Goal: Task Accomplishment & Management: Manage account settings

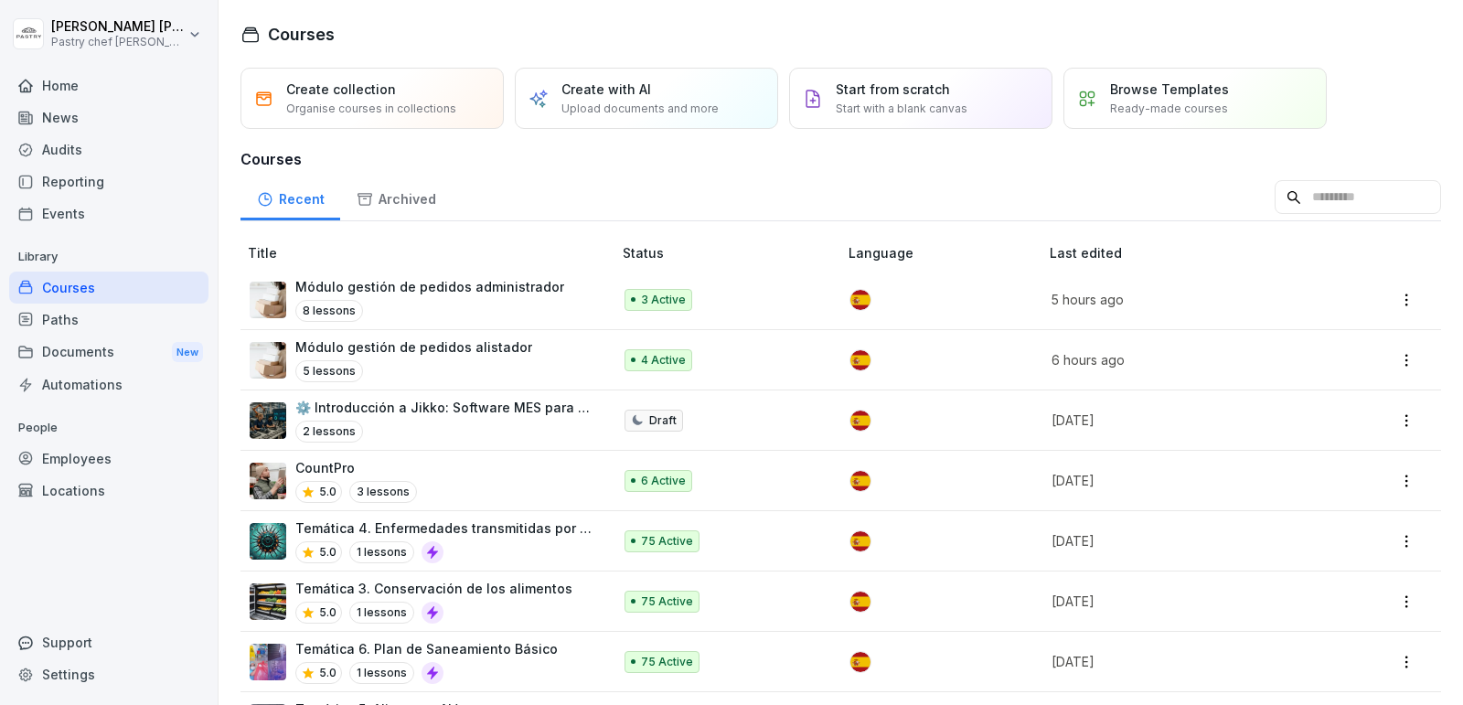
click at [490, 352] on p "Módulo gestión de pedidos alistador" at bounding box center [413, 346] width 237 height 19
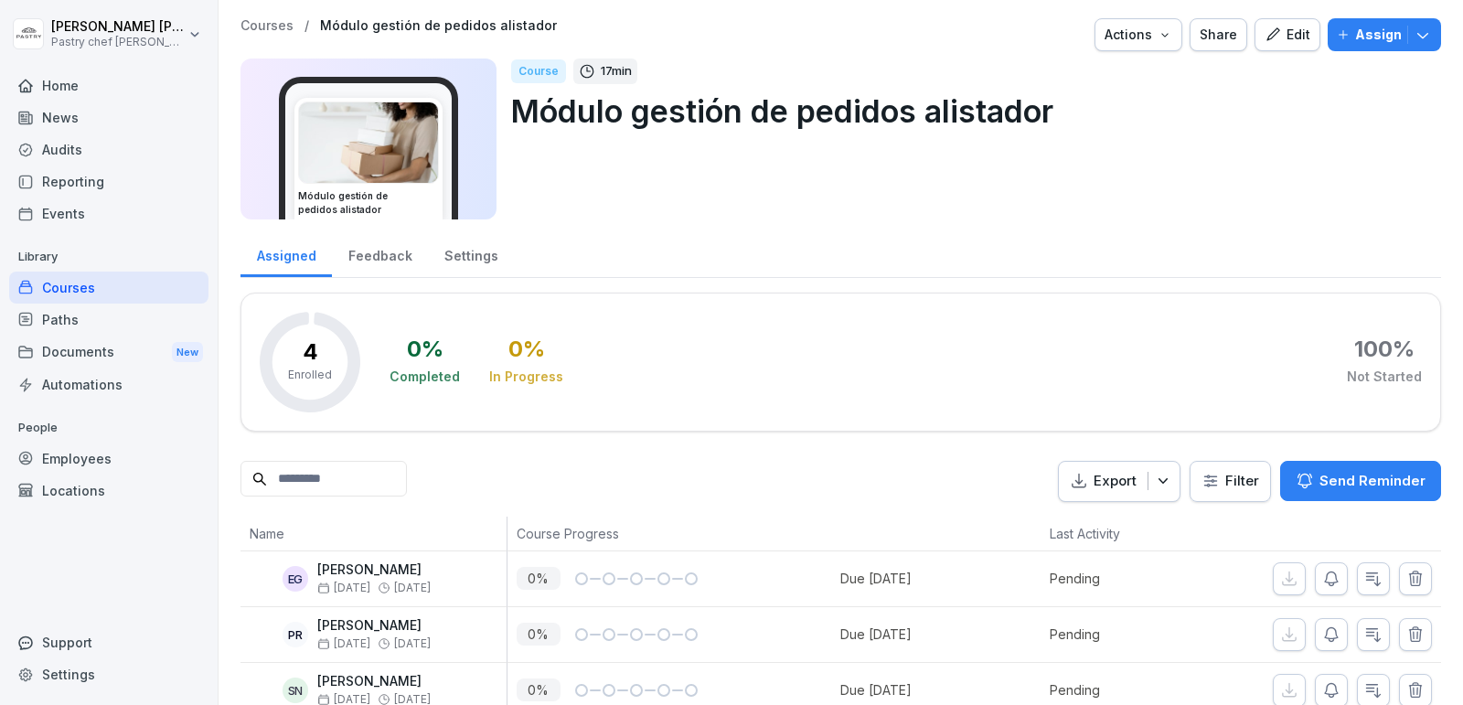
scroll to position [82, 0]
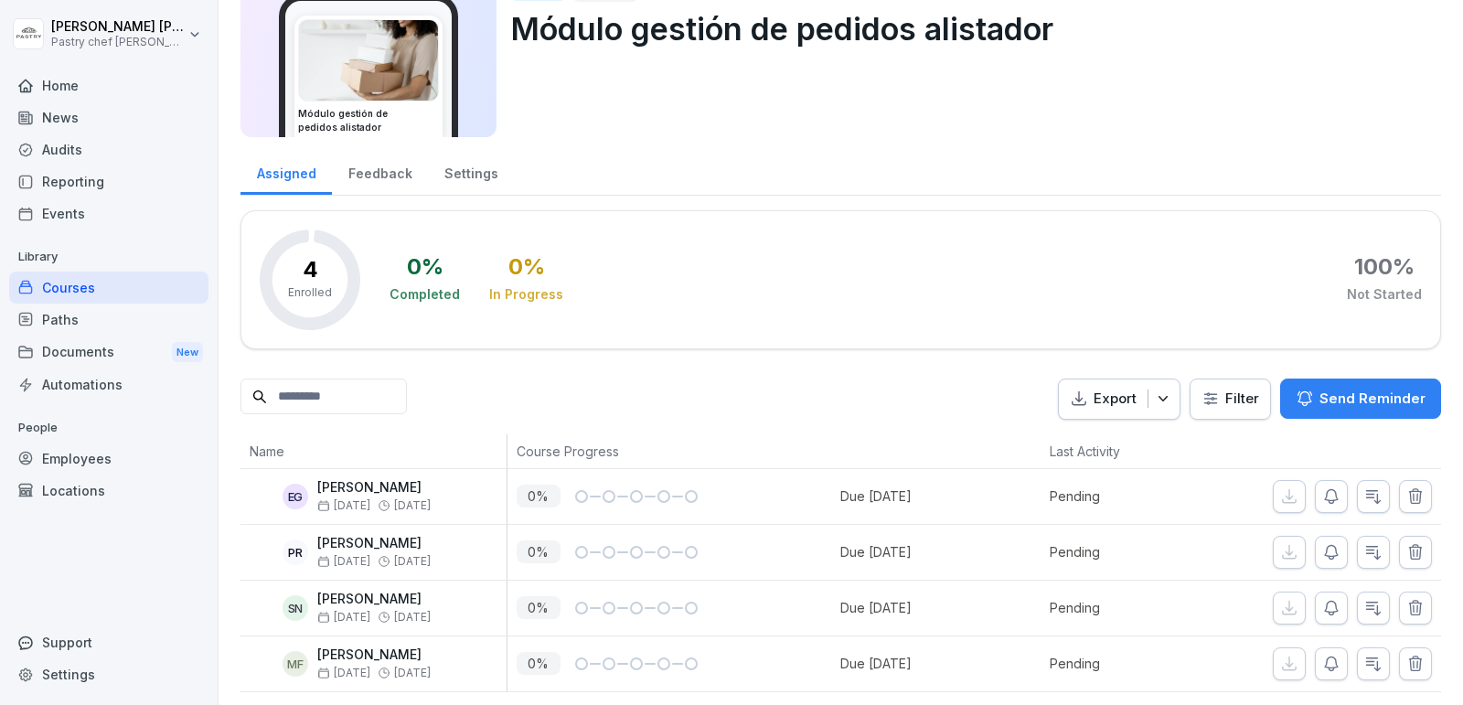
click at [110, 282] on div "Courses" at bounding box center [108, 287] width 199 height 32
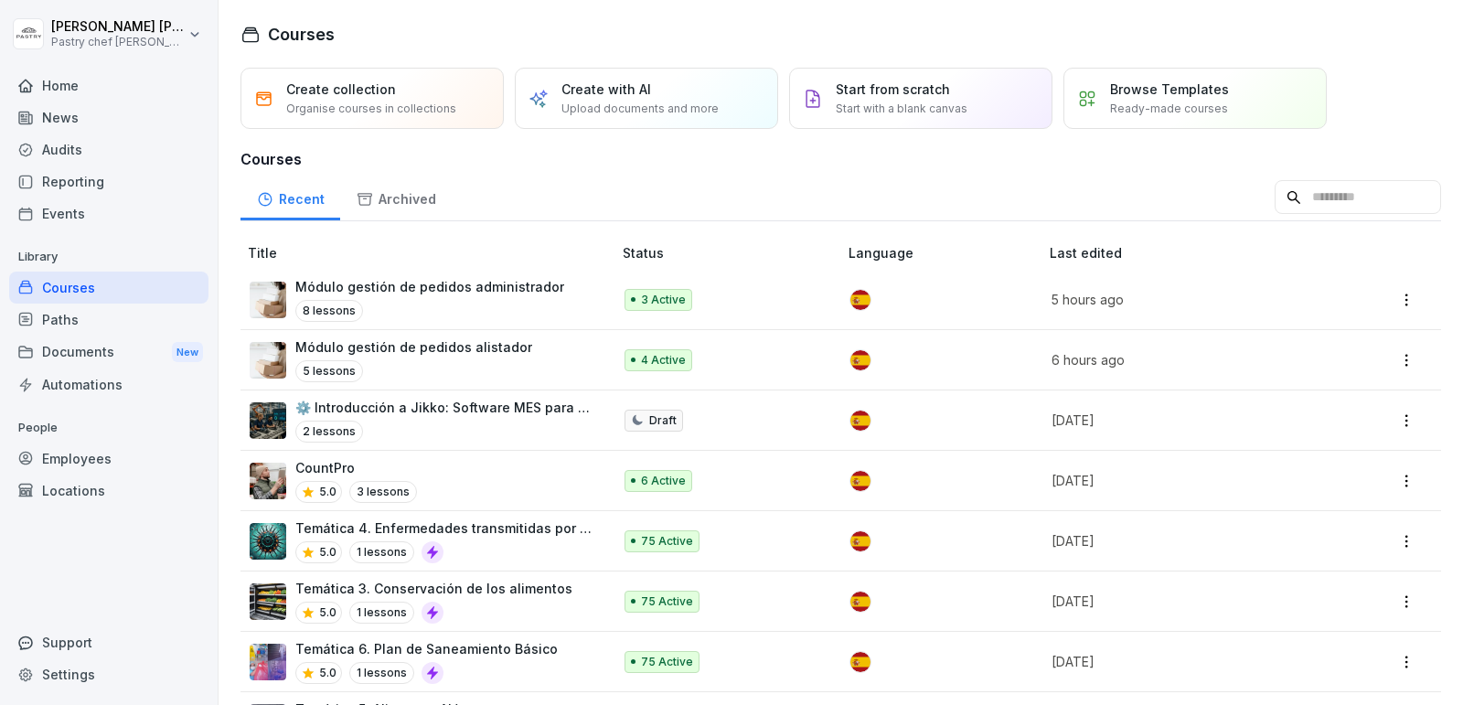
click at [491, 293] on p "Módulo gestión de pedidos administrador" at bounding box center [429, 286] width 269 height 19
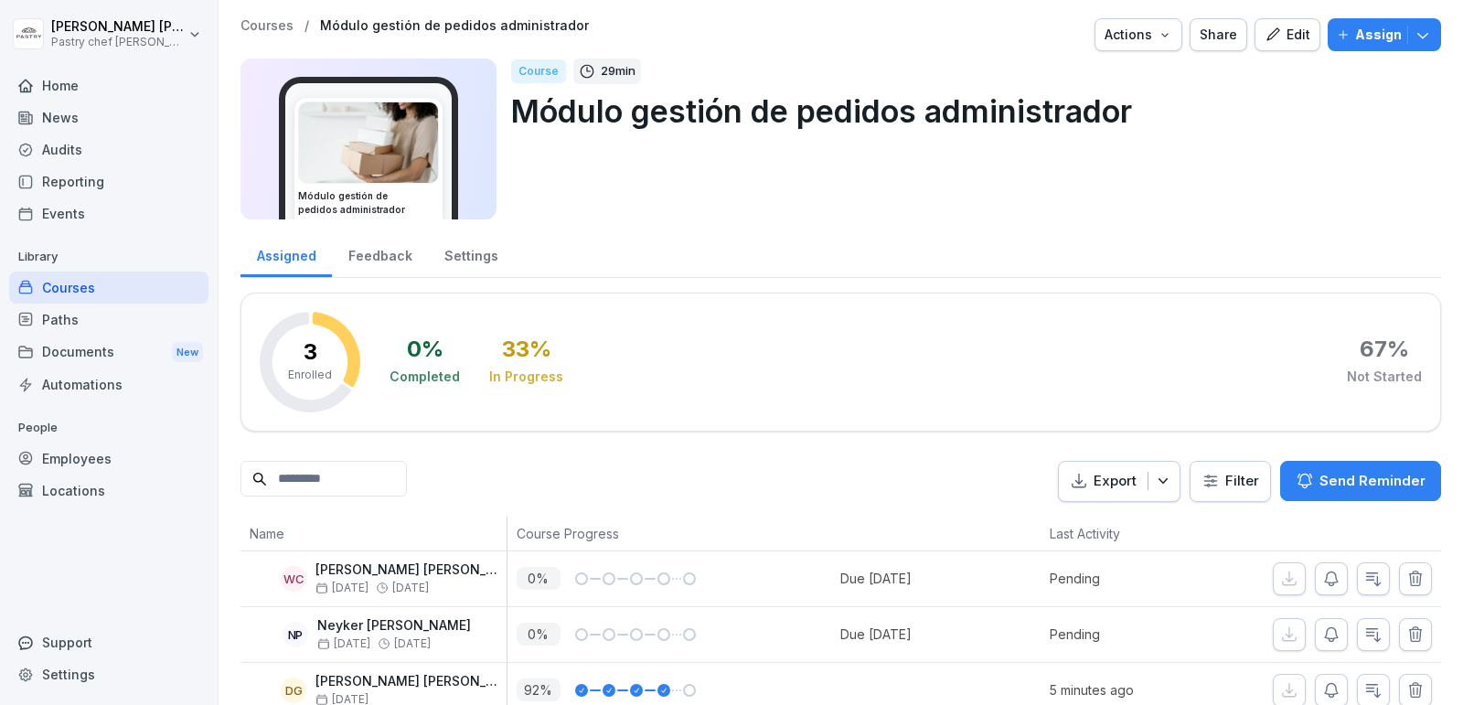
scroll to position [27, 0]
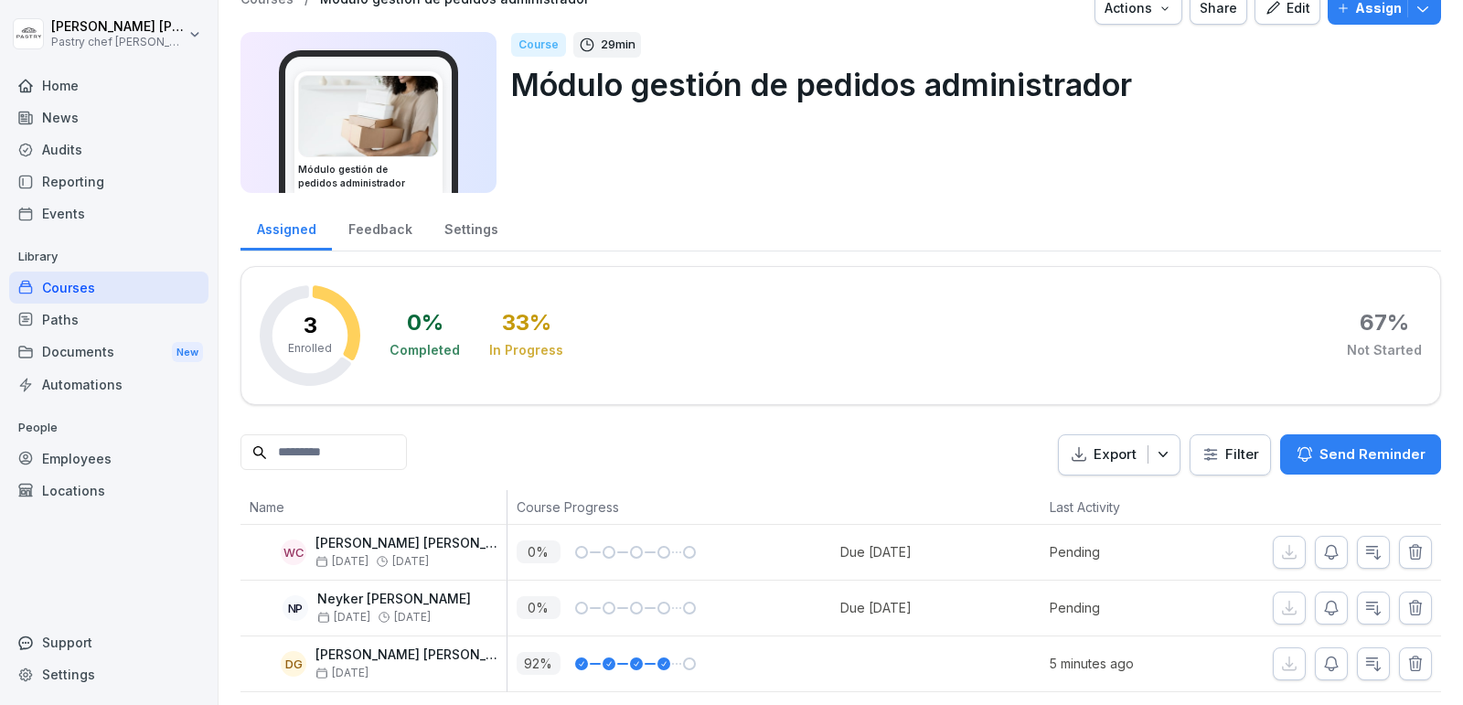
click at [83, 274] on div "Courses" at bounding box center [108, 287] width 199 height 32
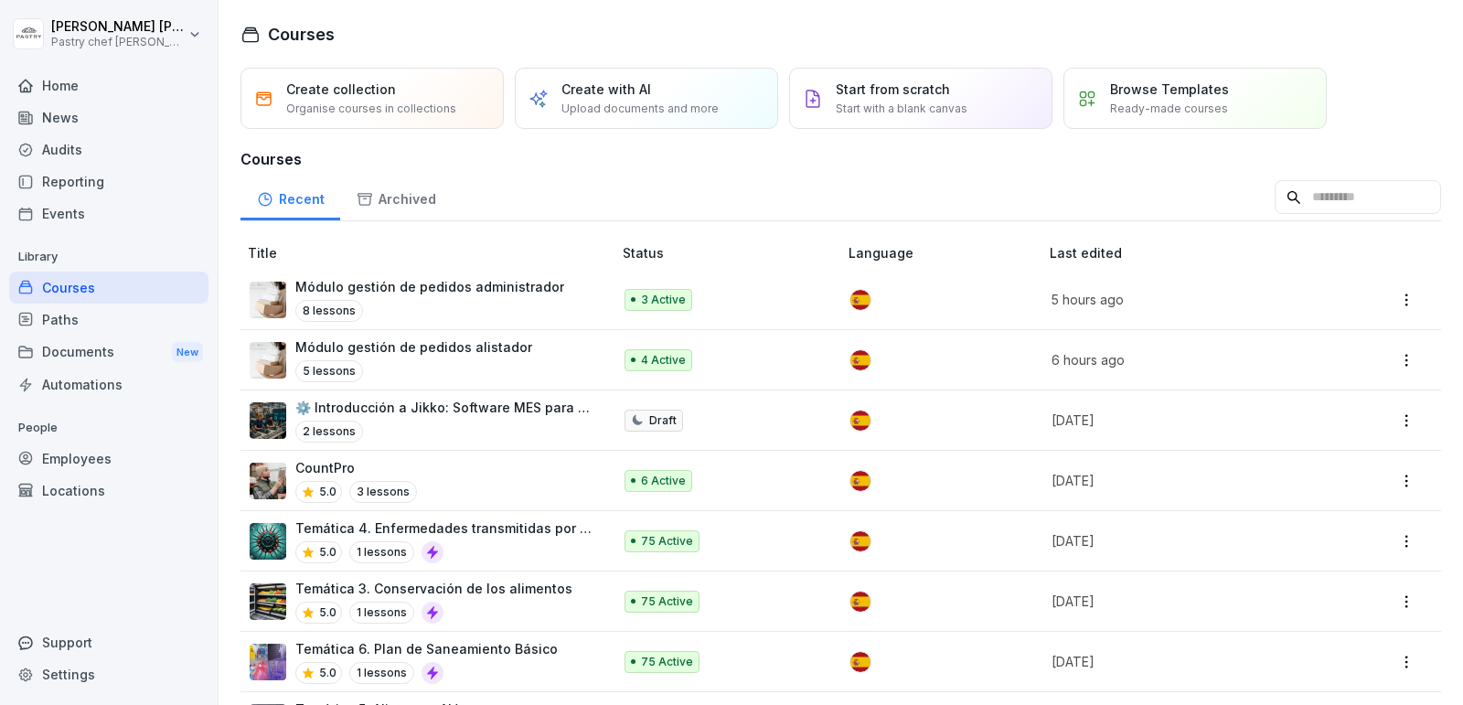
click at [517, 311] on div "8 lessons" at bounding box center [429, 311] width 269 height 22
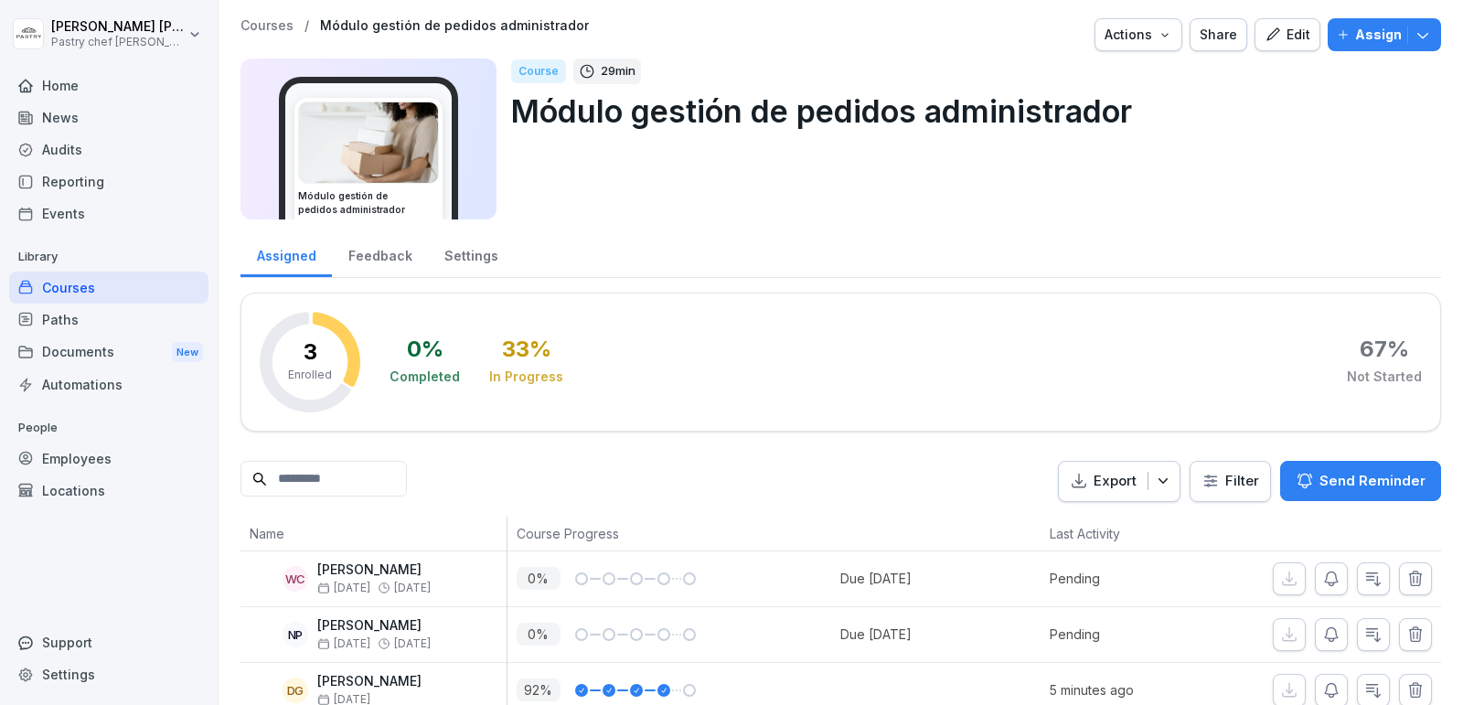
click at [1281, 38] on icon "button" at bounding box center [1272, 35] width 16 height 16
